Goal: Task Accomplishment & Management: Use online tool/utility

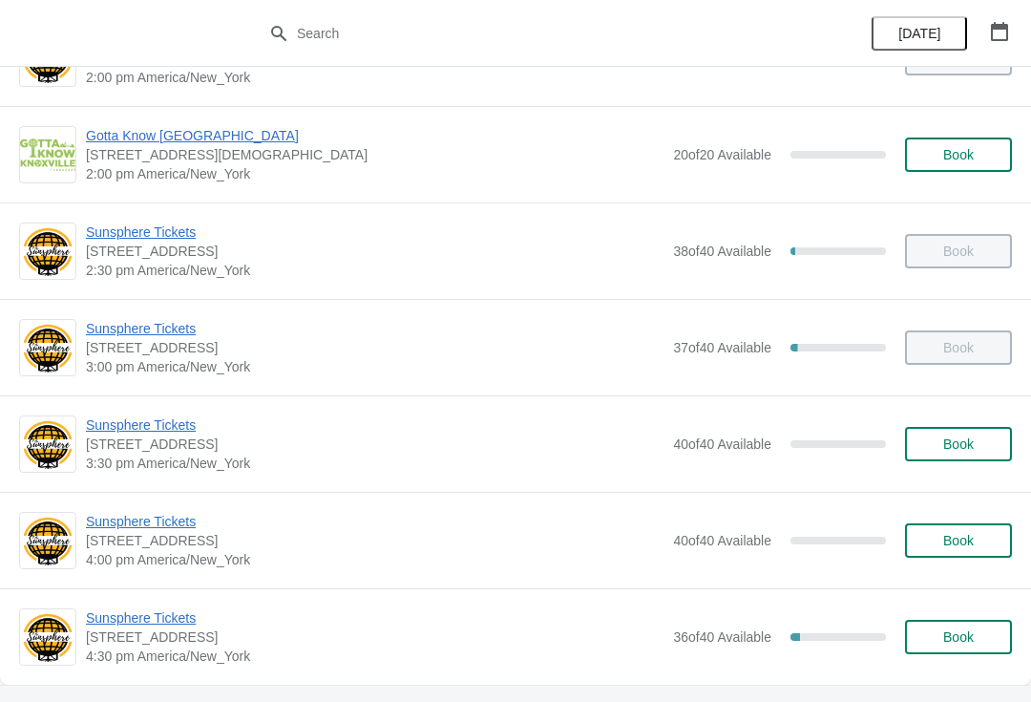
scroll to position [851, 0]
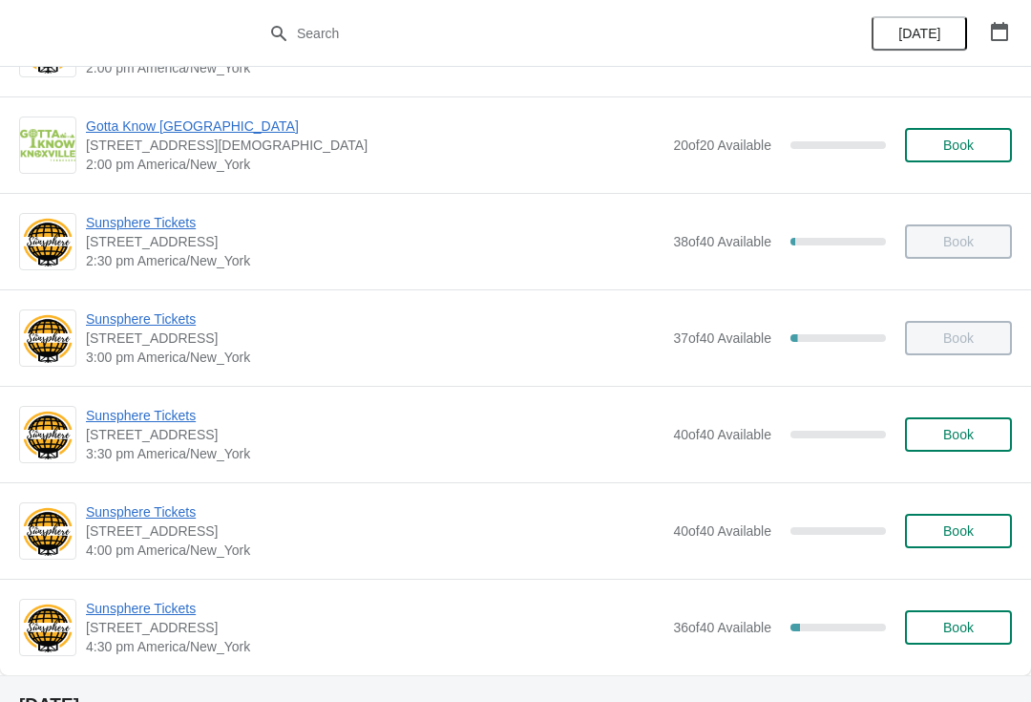
click at [949, 427] on span "Book" at bounding box center [958, 434] width 31 height 15
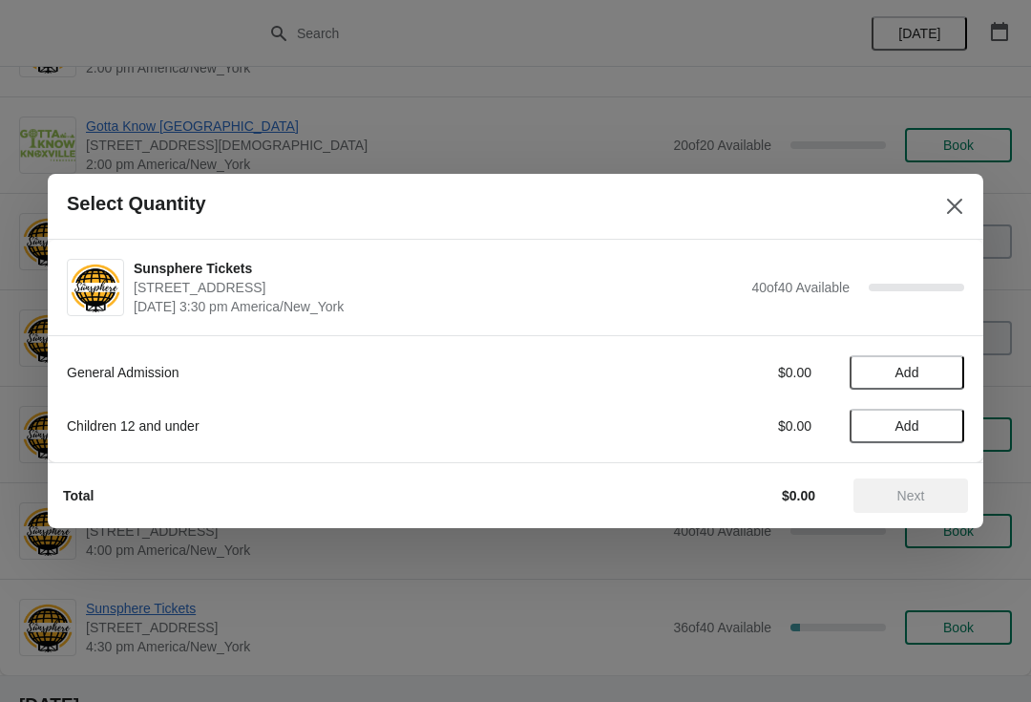
click at [918, 380] on span "Add" at bounding box center [908, 372] width 24 height 15
click at [890, 498] on span "Next" at bounding box center [911, 495] width 84 height 15
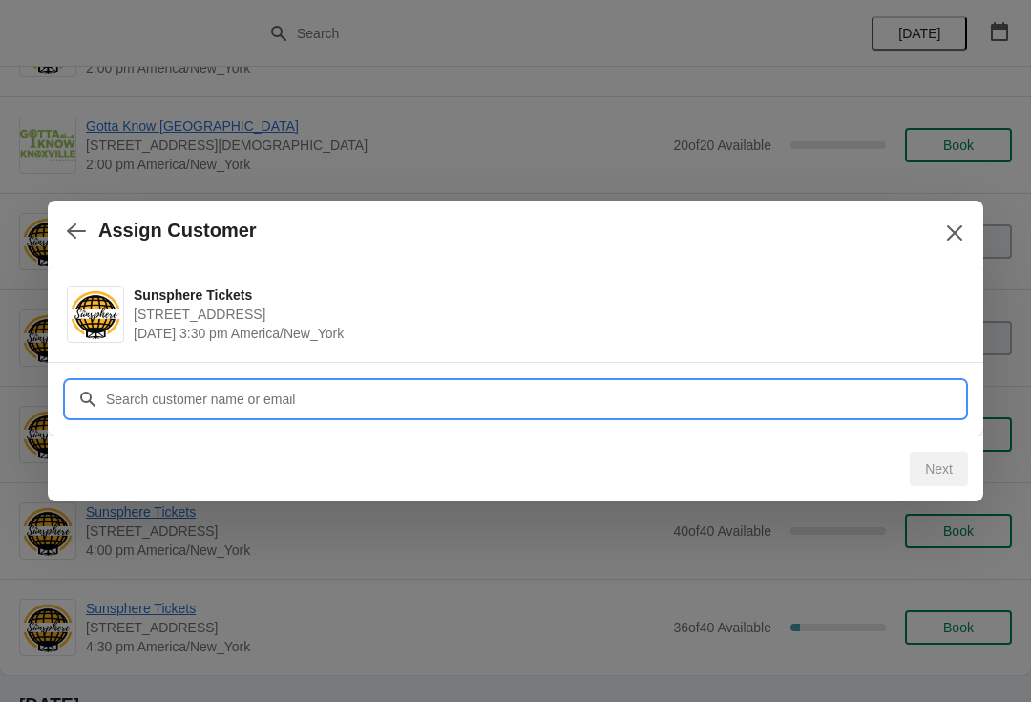
click at [483, 389] on input "Customer" at bounding box center [534, 399] width 859 height 34
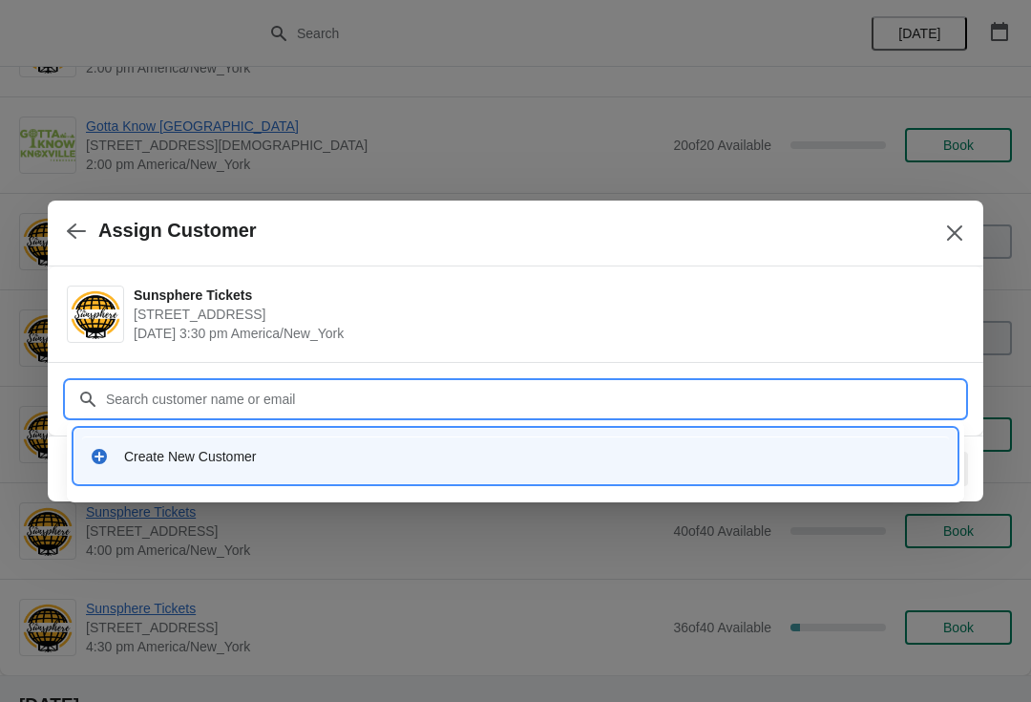
click at [309, 471] on div "Create New Customer" at bounding box center [515, 455] width 867 height 39
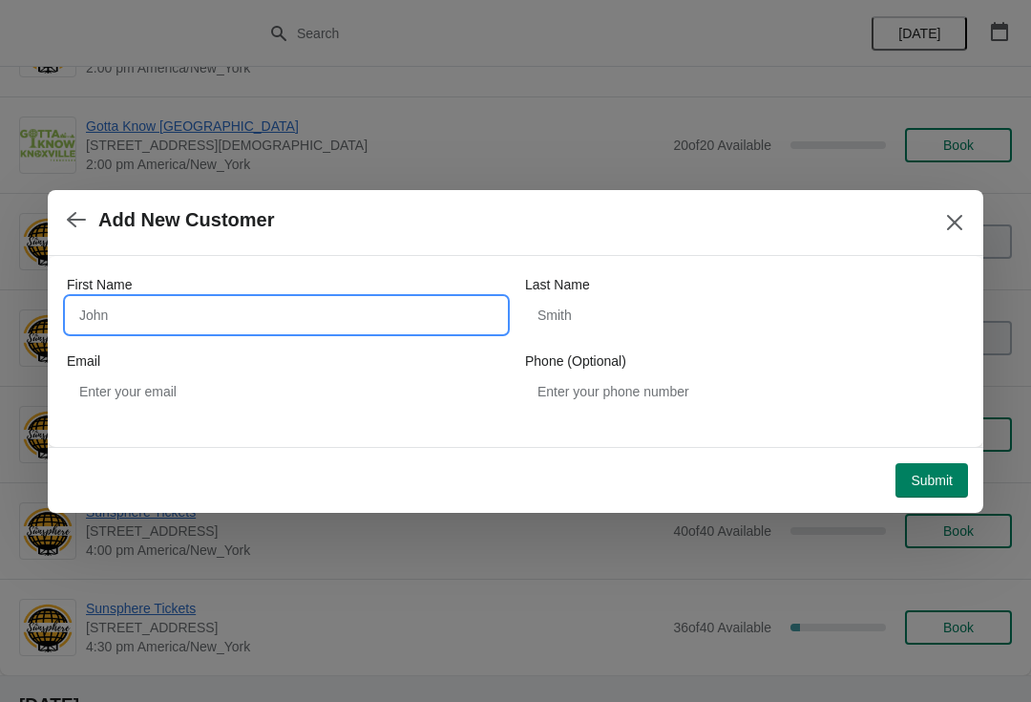
click at [268, 312] on input "First Name" at bounding box center [286, 315] width 439 height 34
type input "Walkin"
click at [921, 483] on span "Submit" at bounding box center [932, 480] width 42 height 15
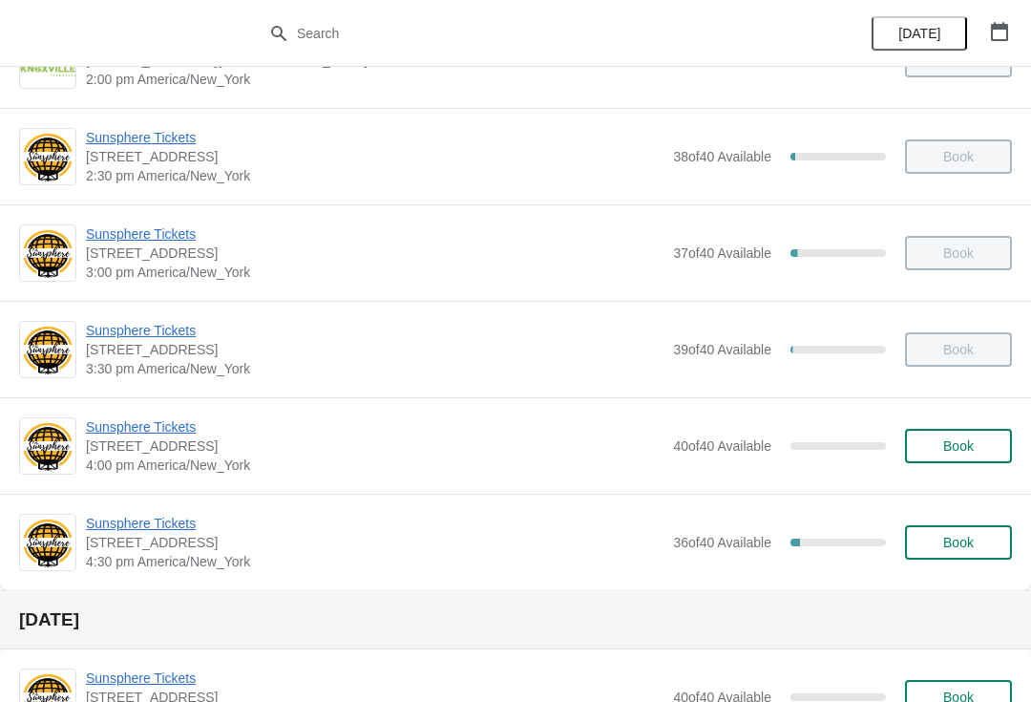
scroll to position [951, 0]
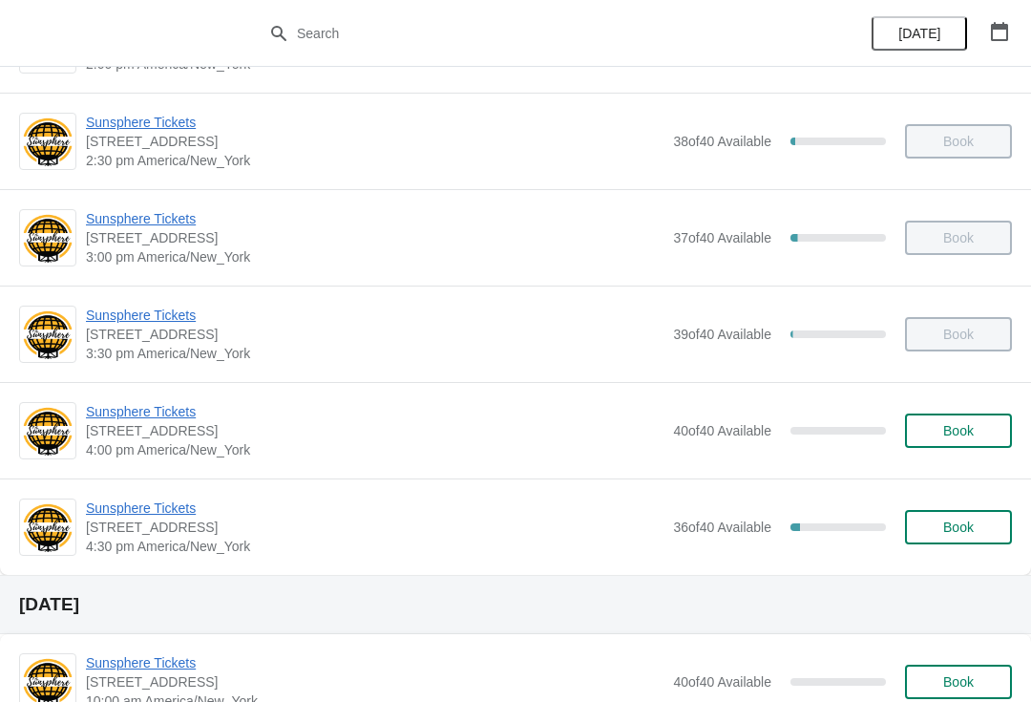
click at [175, 511] on span "Sunsphere Tickets" at bounding box center [375, 507] width 578 height 19
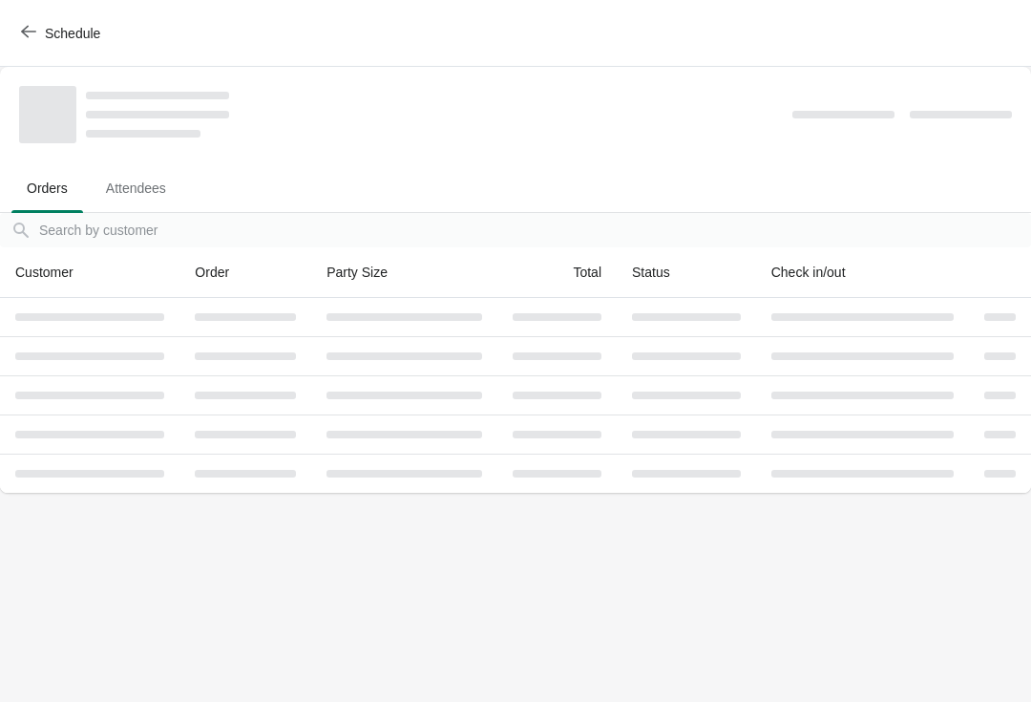
scroll to position [0, 0]
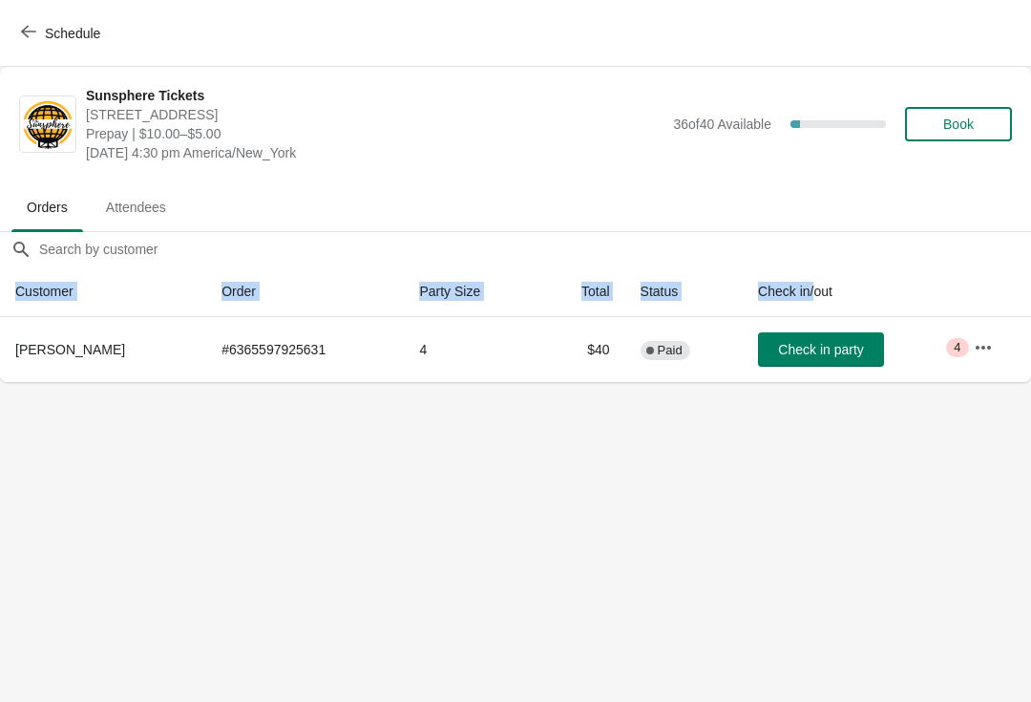
click at [894, 488] on body "Schedule Sunsphere Tickets [STREET_ADDRESS] Prepay | $10.00–$5.00 [DATE] 4:30 p…" at bounding box center [515, 351] width 1031 height 702
click at [798, 349] on span "Check in party" at bounding box center [820, 349] width 85 height 15
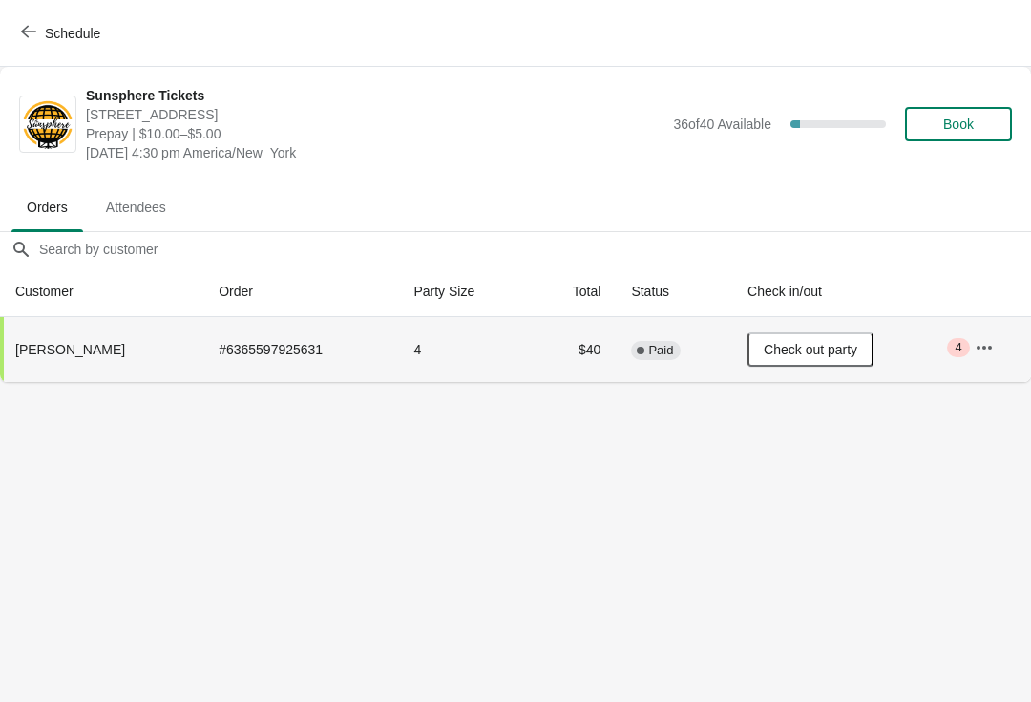
click at [38, 27] on span "Schedule" at bounding box center [62, 33] width 75 height 18
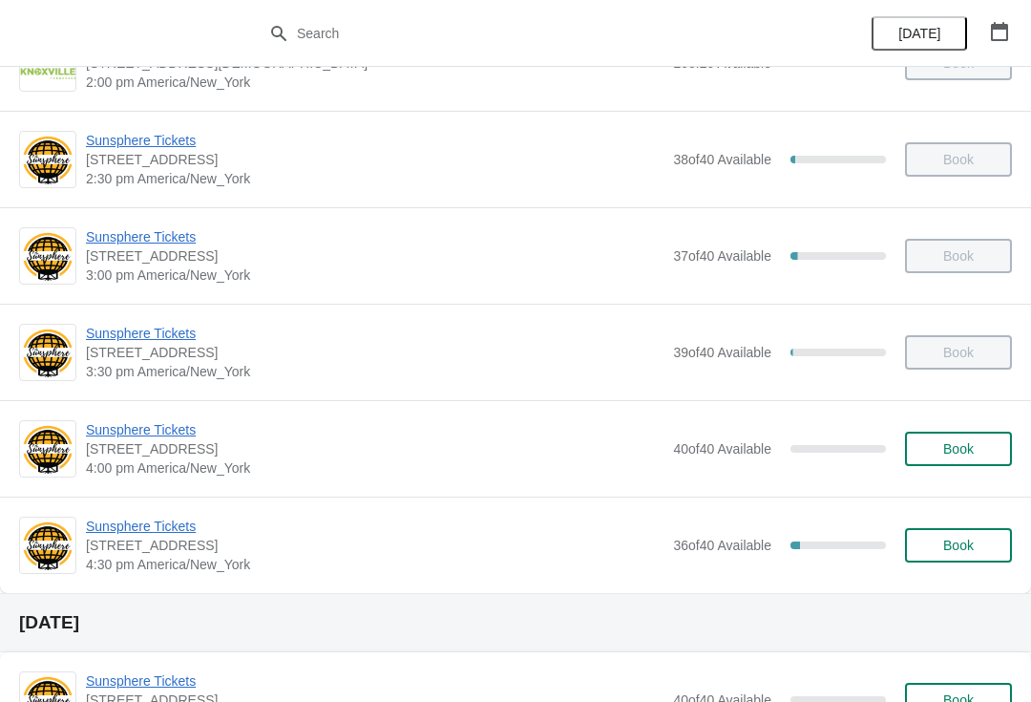
scroll to position [928, 0]
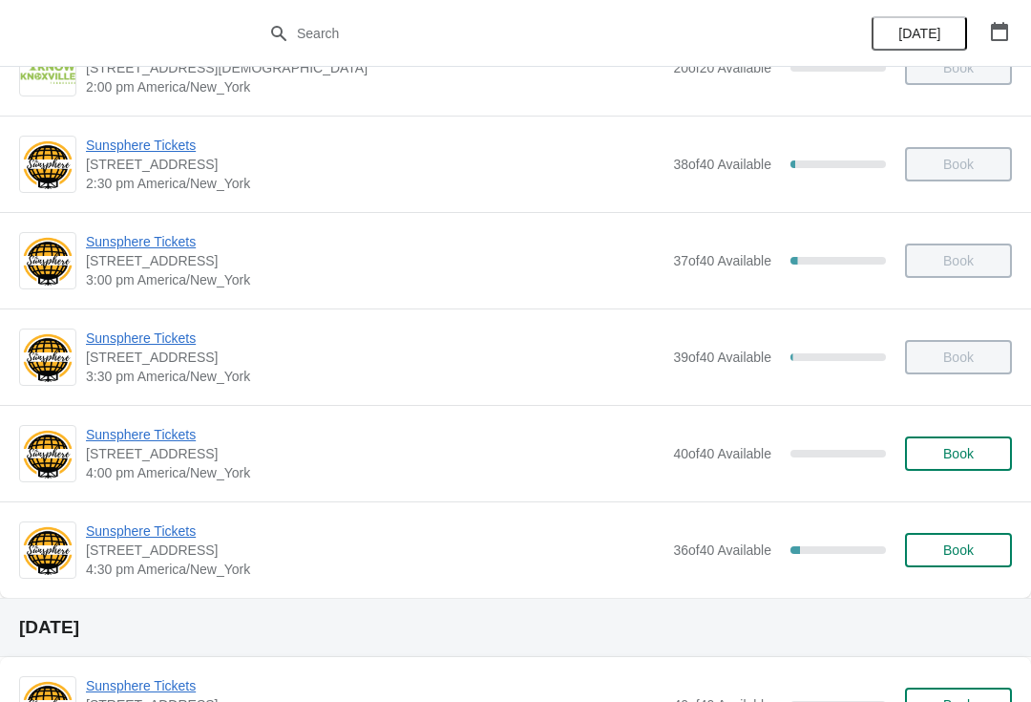
click at [188, 426] on span "Sunsphere Tickets" at bounding box center [375, 434] width 578 height 19
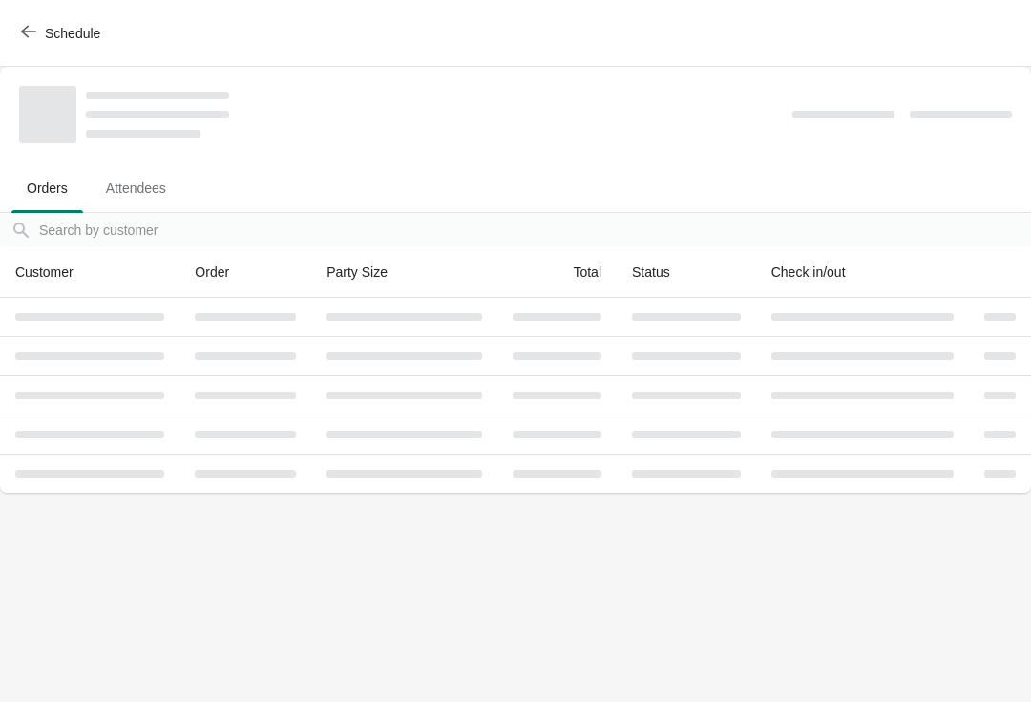
scroll to position [0, 0]
